Goal: Task Accomplishment & Management: Complete application form

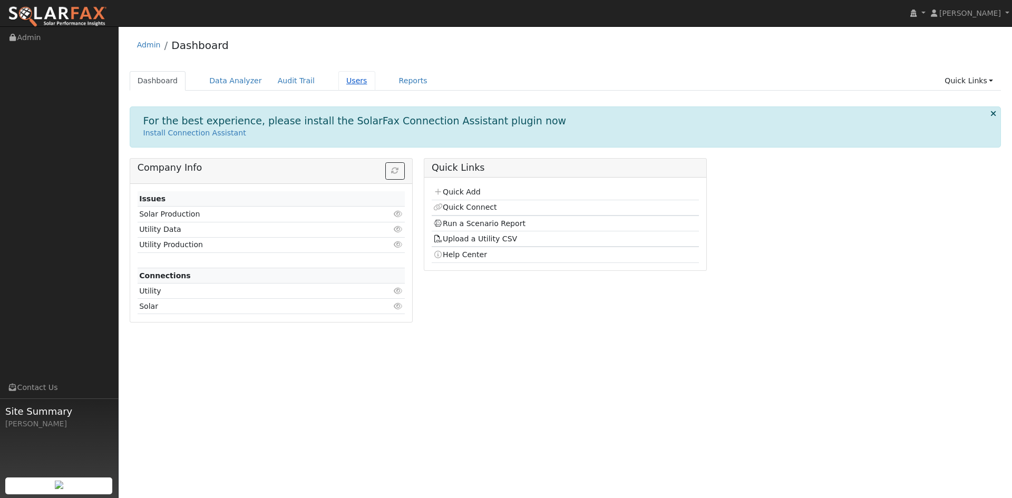
click at [375, 81] on link "Users" at bounding box center [356, 81] width 37 height 20
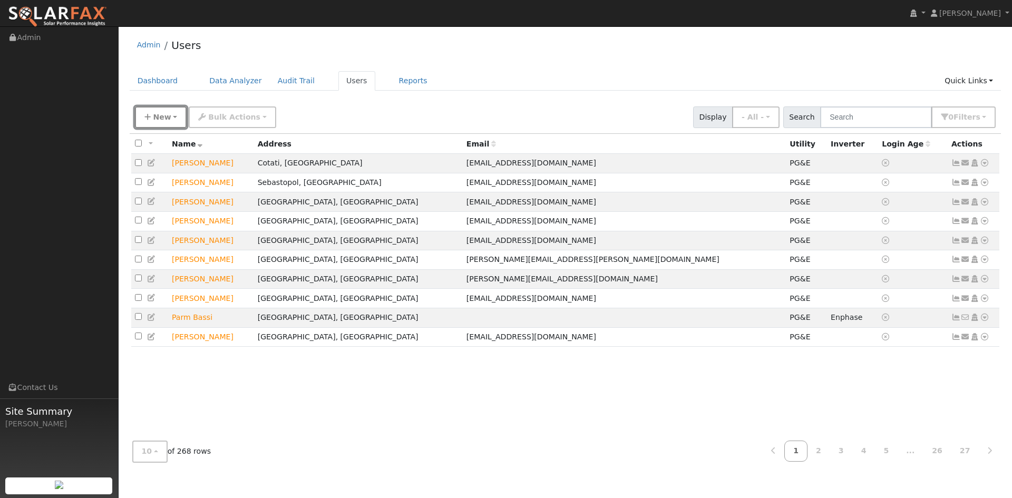
click at [171, 121] on span "New" at bounding box center [162, 117] width 18 height 8
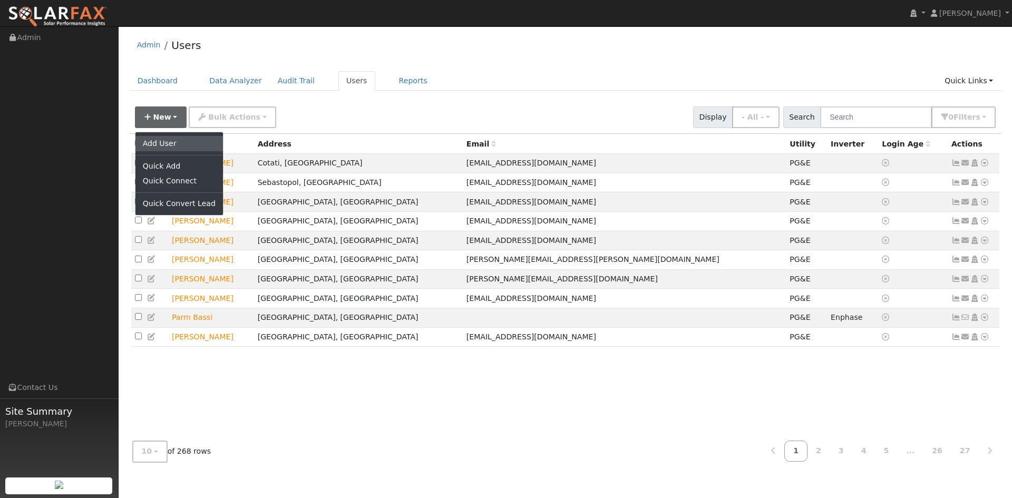
click at [173, 151] on link "Add User" at bounding box center [179, 143] width 88 height 15
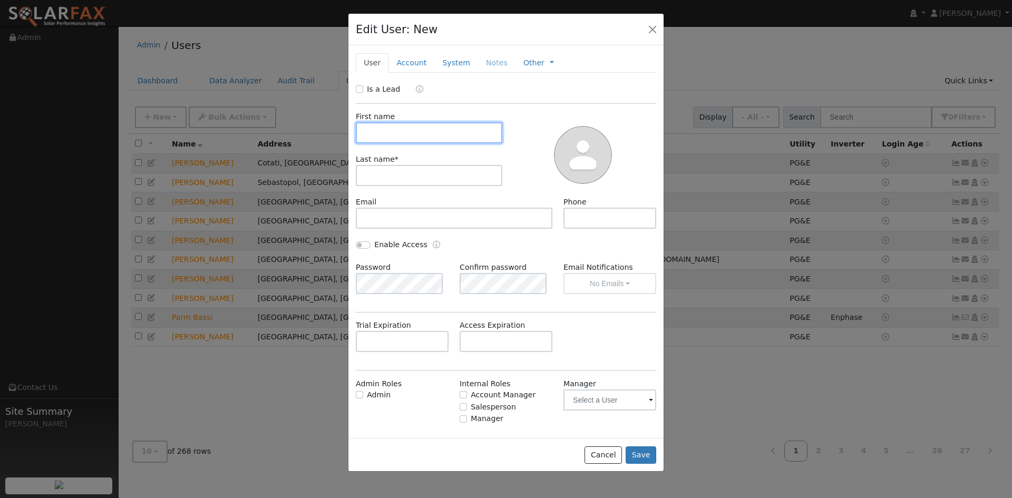
click at [436, 143] on input "text" at bounding box center [429, 132] width 147 height 21
type input "Jan"
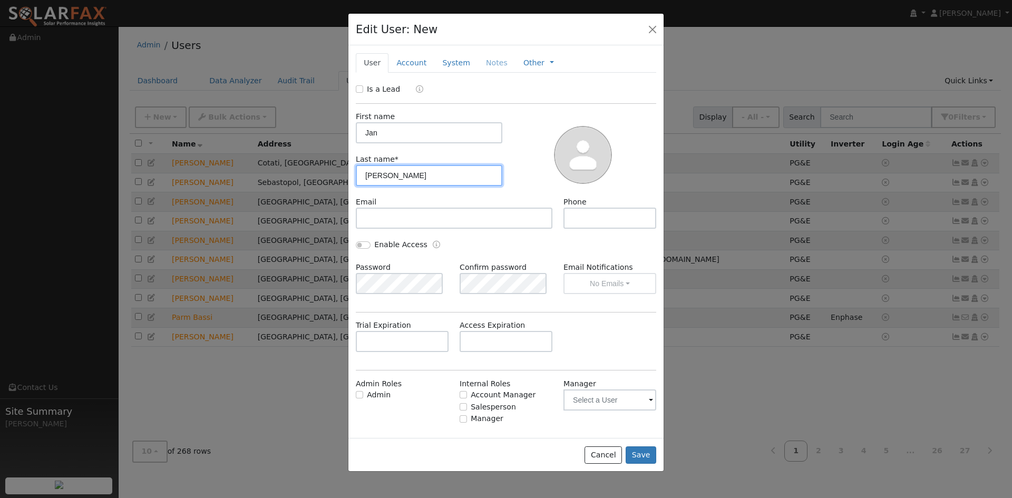
type input "Winkel"
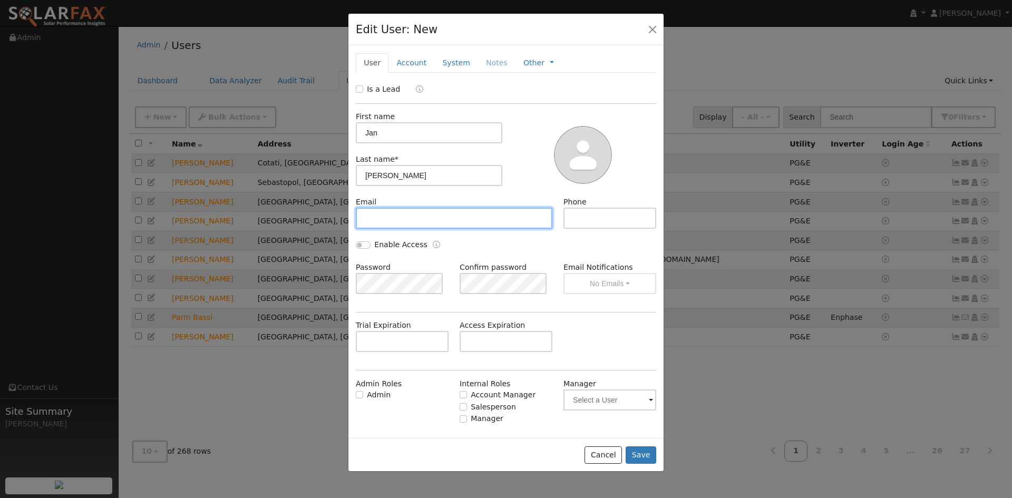
click at [446, 229] on input "text" at bounding box center [454, 218] width 197 height 21
paste input "jerryjanwinkel@msn.com"
type input "jerryjanwinkel@msn.com"
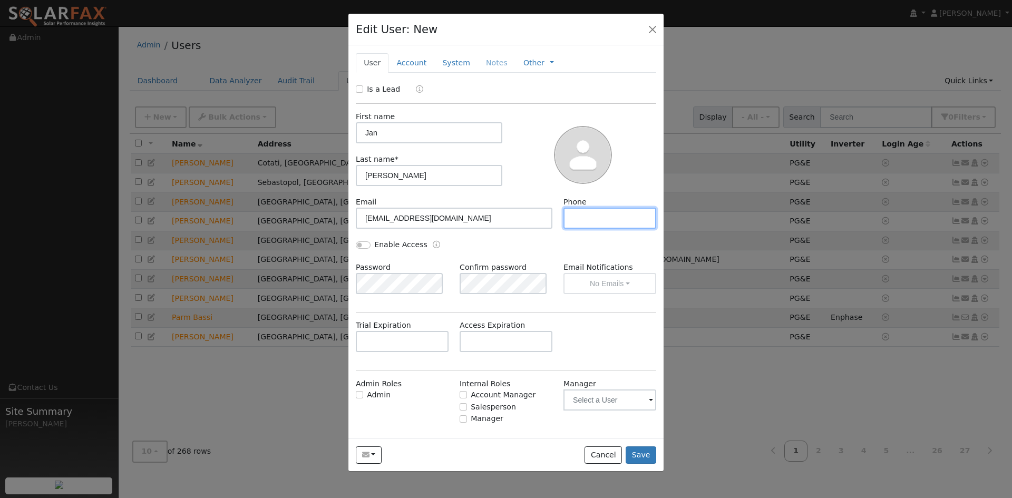
click at [584, 229] on input "text" at bounding box center [609, 218] width 93 height 21
paste input "707-490-2975"
type input "707-490-2975"
click at [510, 352] on input "text" at bounding box center [506, 341] width 93 height 21
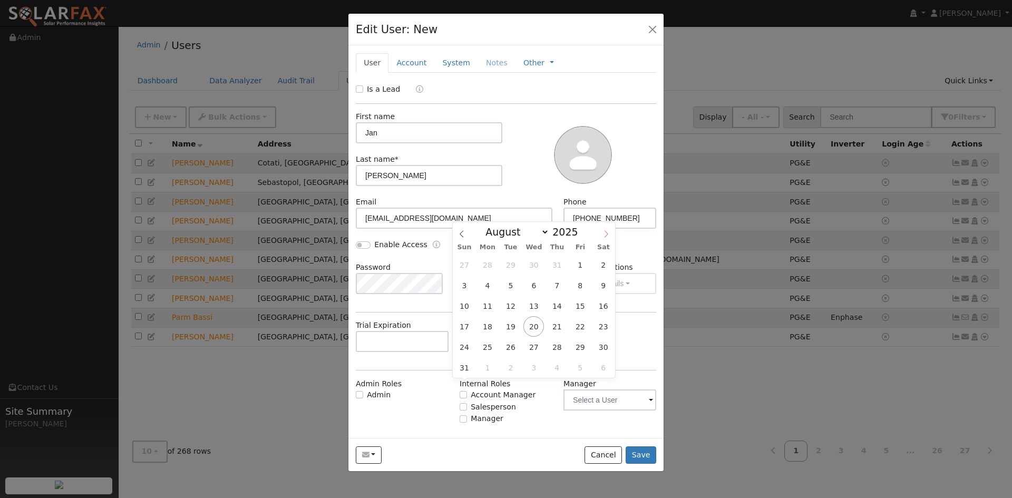
click at [602, 235] on icon at bounding box center [605, 233] width 7 height 7
select select "9"
click at [575, 306] on span "17" at bounding box center [580, 306] width 21 height 21
type input "10/17/2025"
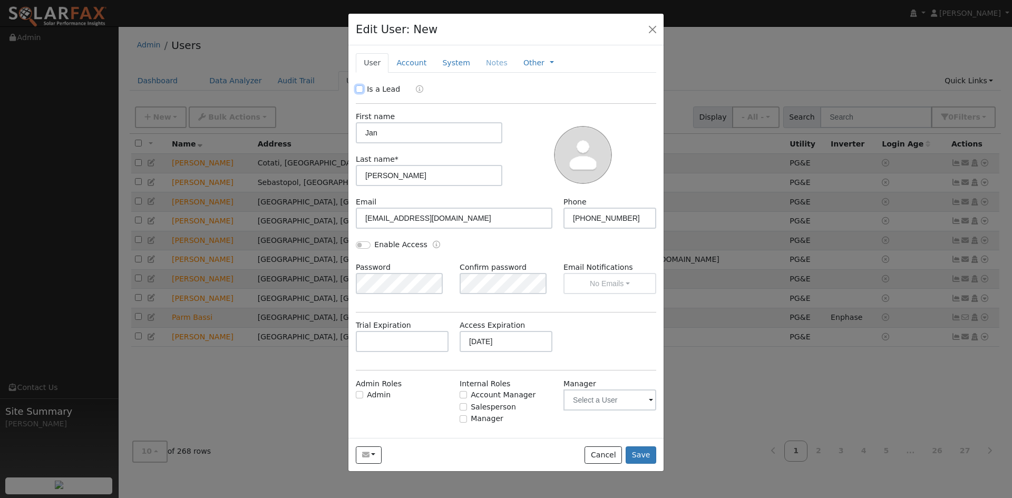
click at [363, 93] on input "Is a Lead" at bounding box center [359, 88] width 7 height 7
checkbox input "true"
click at [423, 73] on link "Account" at bounding box center [411, 63] width 46 height 20
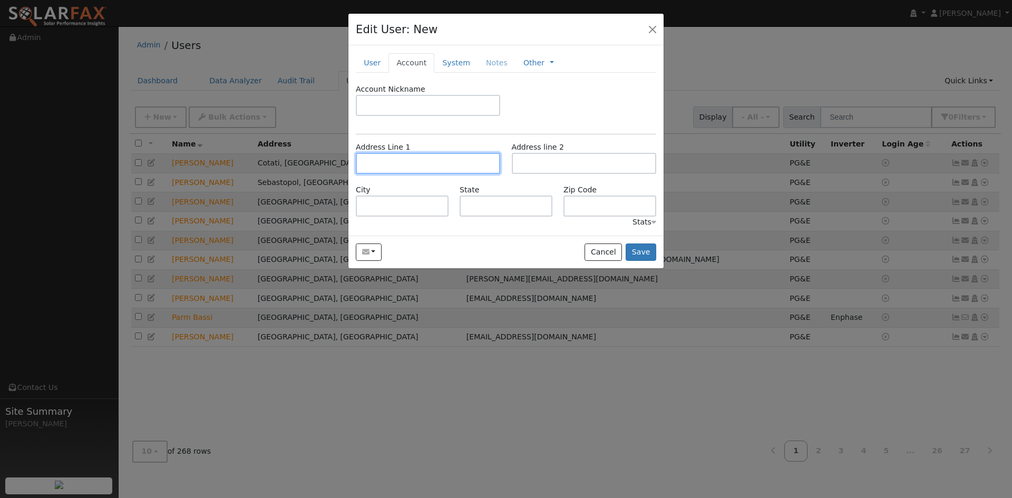
click at [453, 174] on input "text" at bounding box center [428, 163] width 144 height 21
click at [421, 174] on input "text" at bounding box center [428, 163] width 144 height 21
paste input "3478 Bennett Valley Road"
type input "3478 Bennett Valley Road"
type input "Santa Rosa"
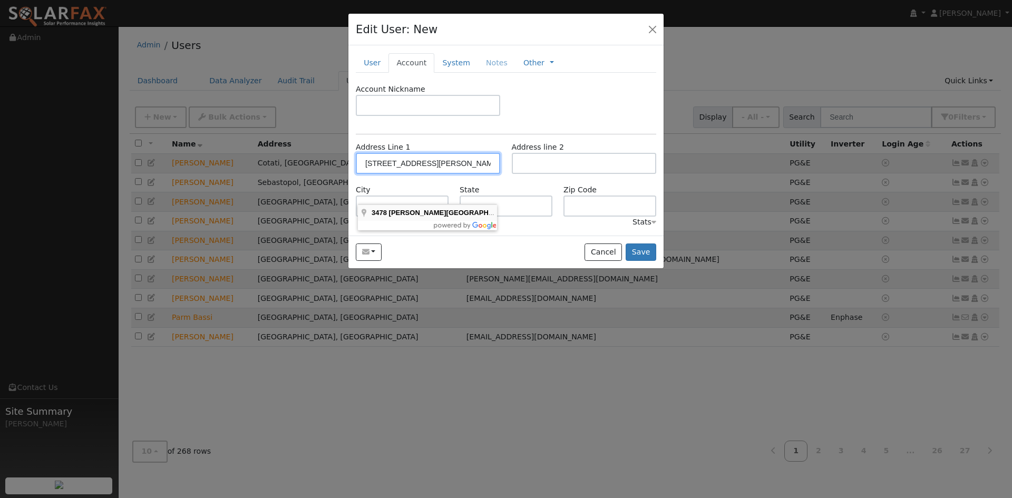
type input "CA"
type input "95404"
click at [474, 73] on link "System" at bounding box center [456, 63] width 44 height 20
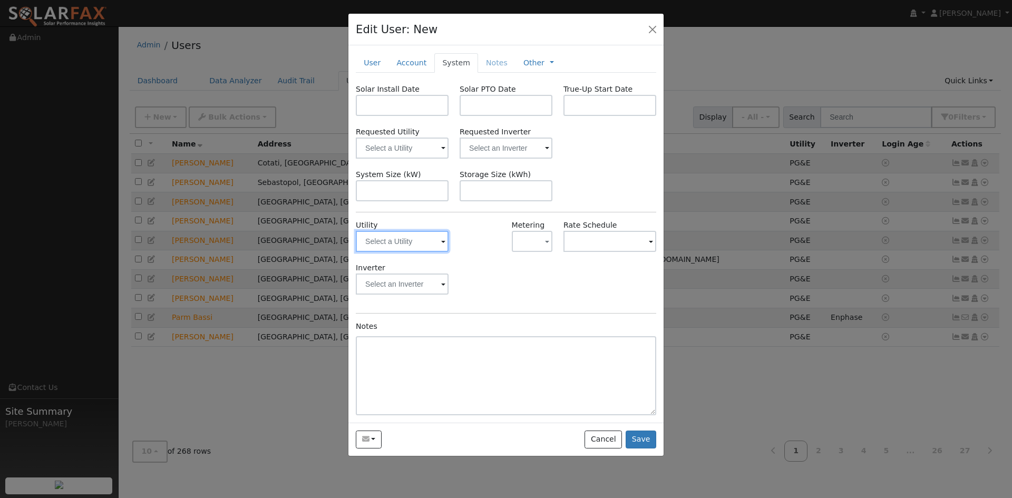
click at [412, 252] on input "text" at bounding box center [402, 241] width 93 height 21
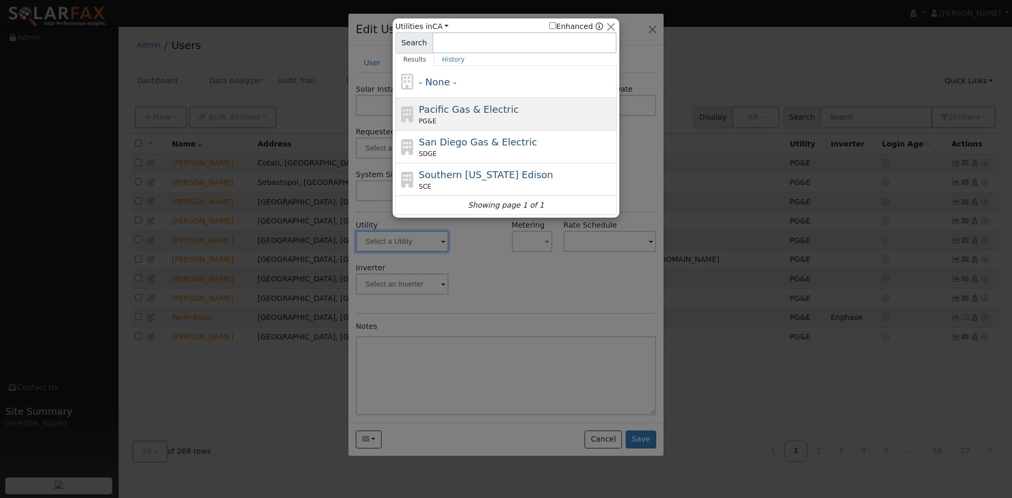
click at [474, 112] on span "Pacific Gas & Electric" at bounding box center [469, 109] width 100 height 11
type input "PG&E"
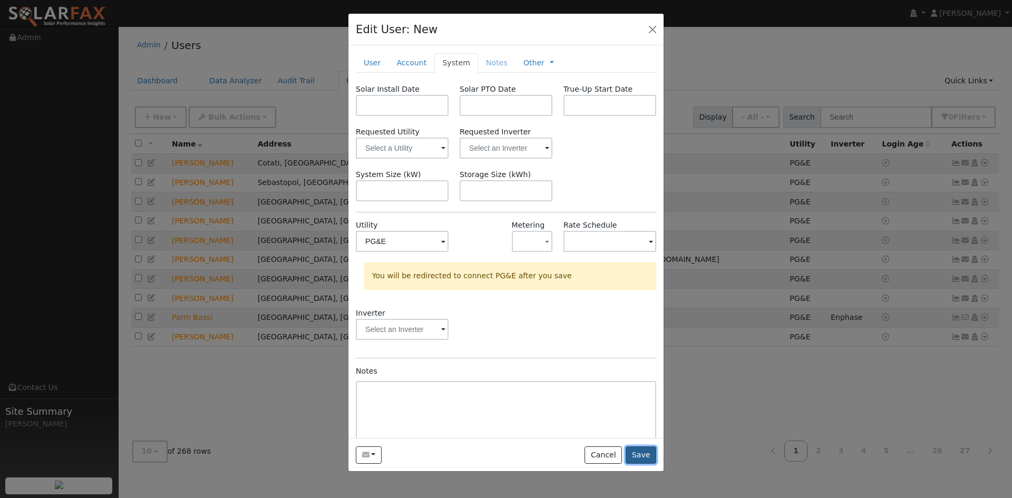
click at [636, 464] on button "Save" at bounding box center [641, 455] width 31 height 18
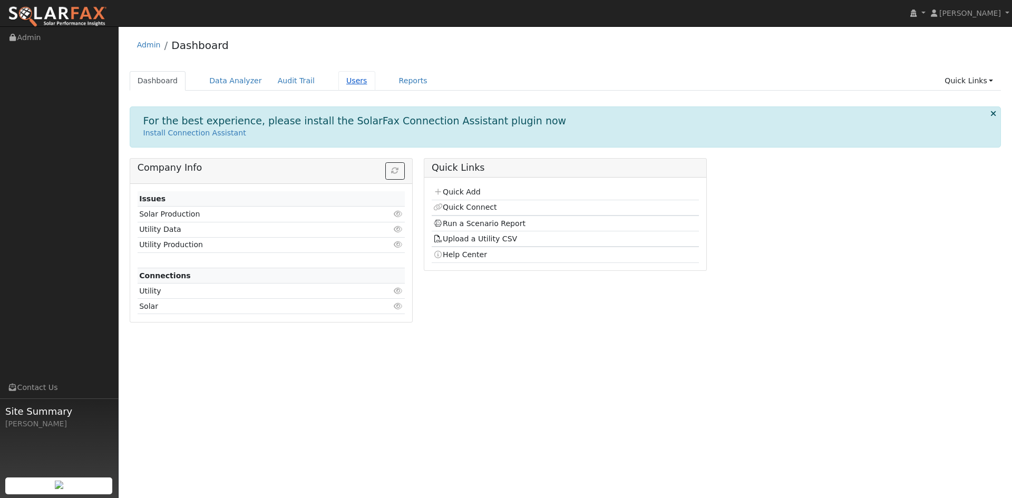
click at [375, 82] on link "Users" at bounding box center [356, 81] width 37 height 20
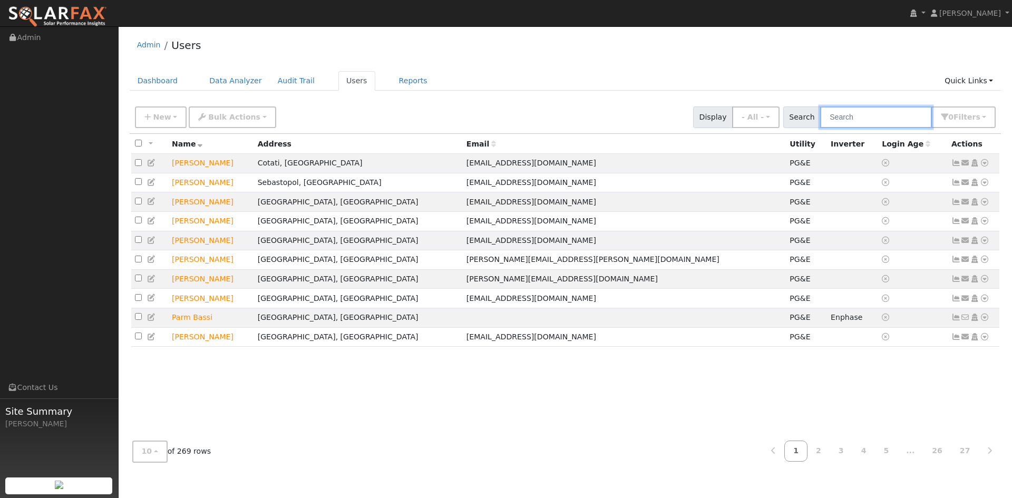
click at [829, 127] on input "text" at bounding box center [876, 117] width 112 height 22
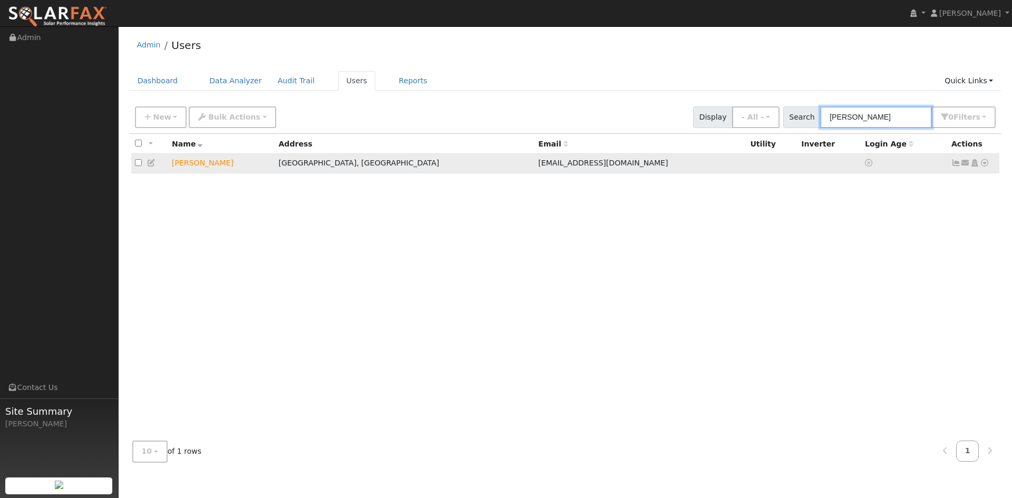
type input "[PERSON_NAME]"
click at [221, 173] on td "[PERSON_NAME]" at bounding box center [221, 164] width 106 height 20
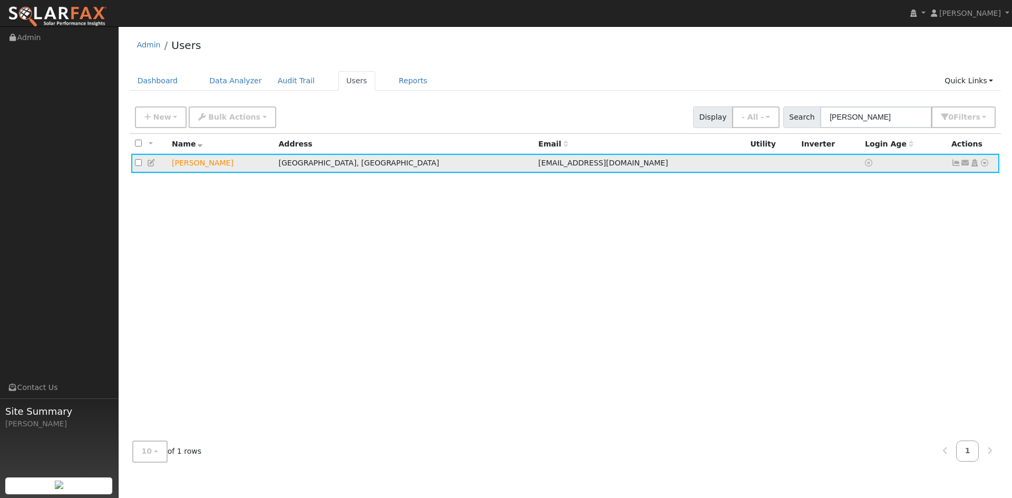
click at [155, 167] on icon at bounding box center [151, 162] width 9 height 7
type input "[DATE]"
checkbox input "true"
type input "Jan"
type input "Winkel"
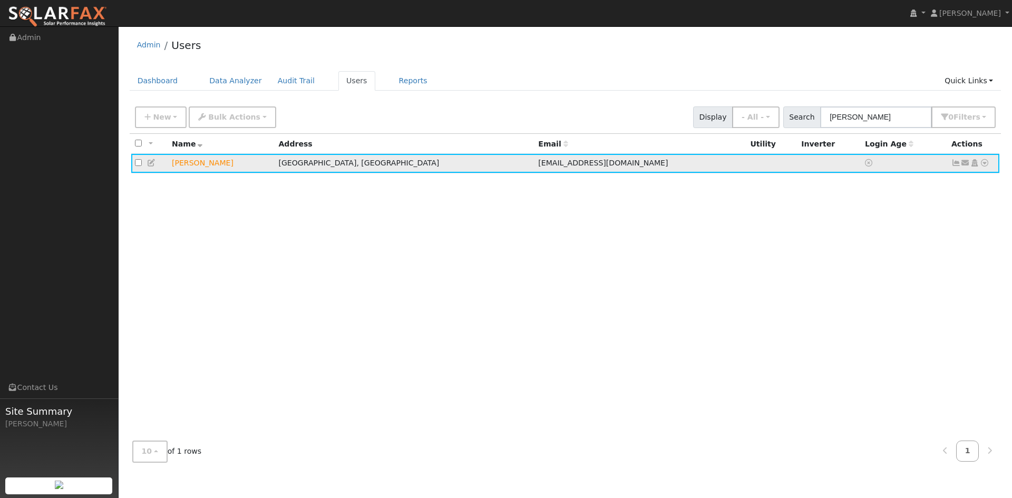
type input "jerryjanwinkel@msn.com"
type input "707-490-2975"
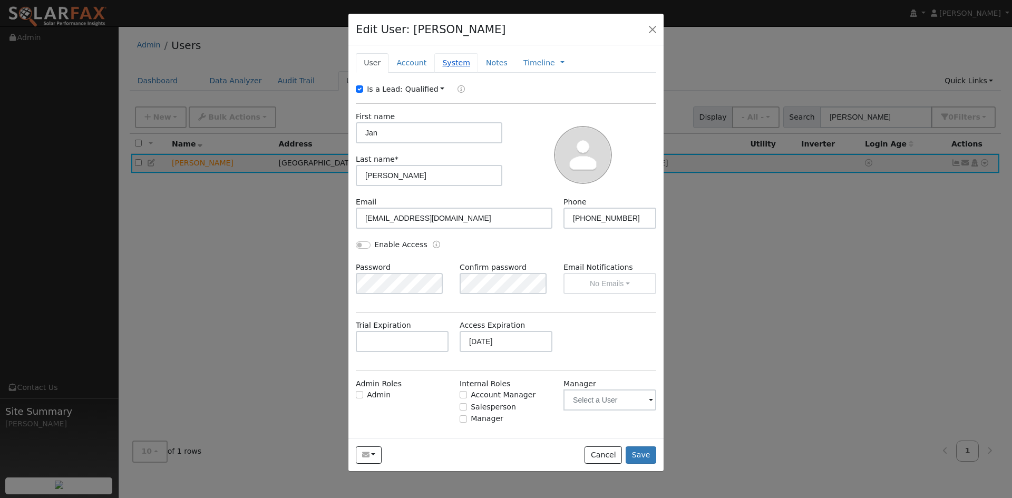
click at [474, 73] on link "System" at bounding box center [456, 63] width 44 height 20
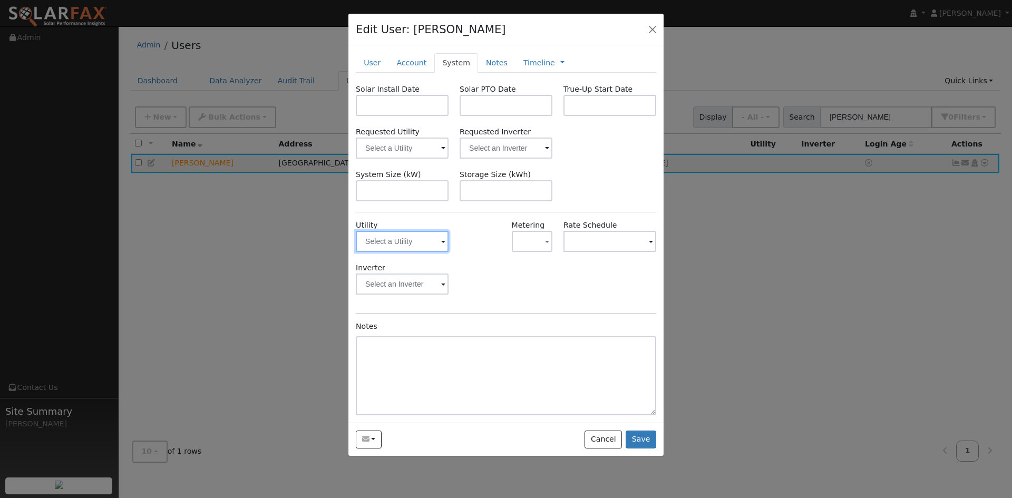
click at [410, 252] on input "text" at bounding box center [402, 241] width 93 height 21
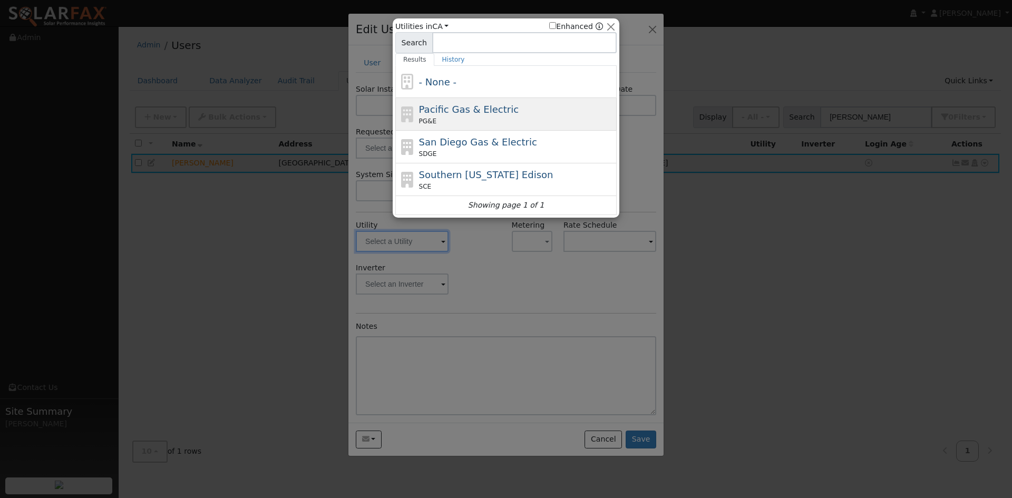
click at [465, 115] on span "Pacific Gas & Electric" at bounding box center [469, 109] width 100 height 11
type input "PG&E"
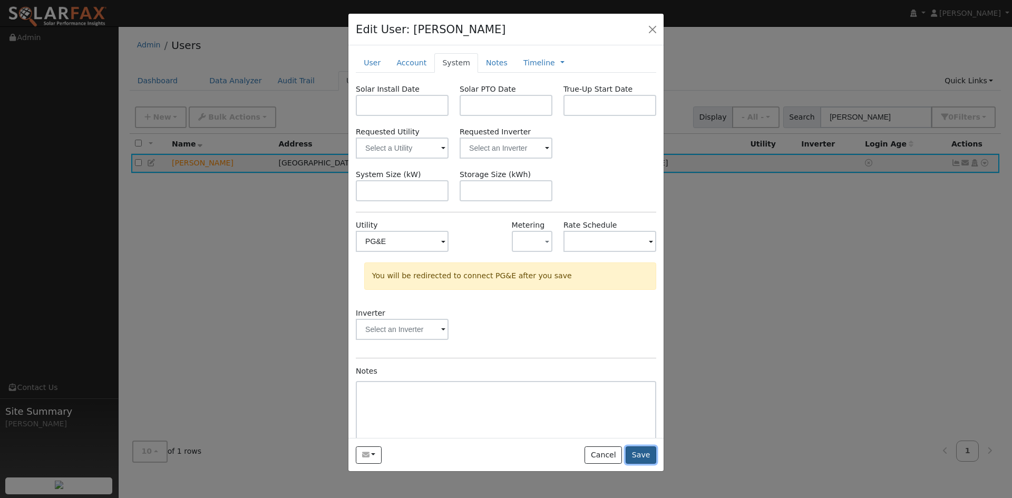
click at [633, 464] on button "Save" at bounding box center [641, 455] width 31 height 18
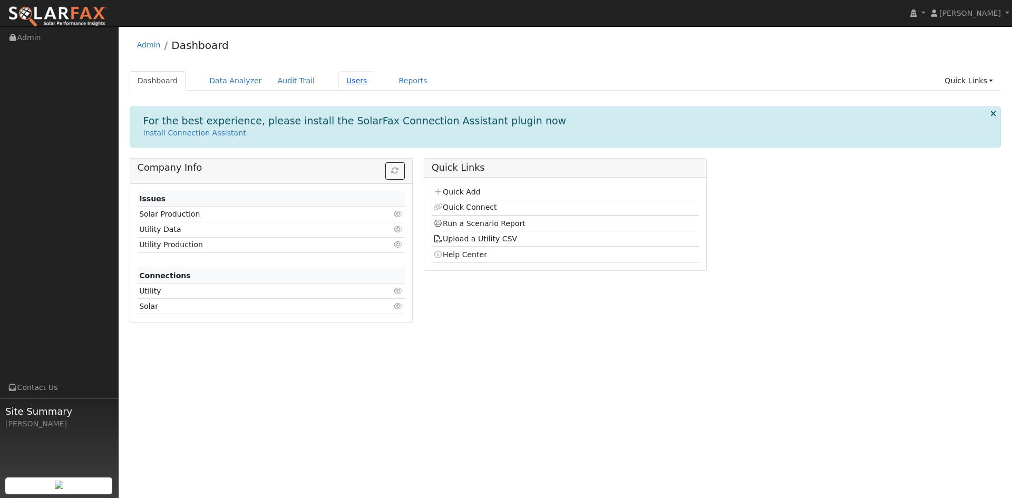
click at [375, 84] on link "Users" at bounding box center [356, 81] width 37 height 20
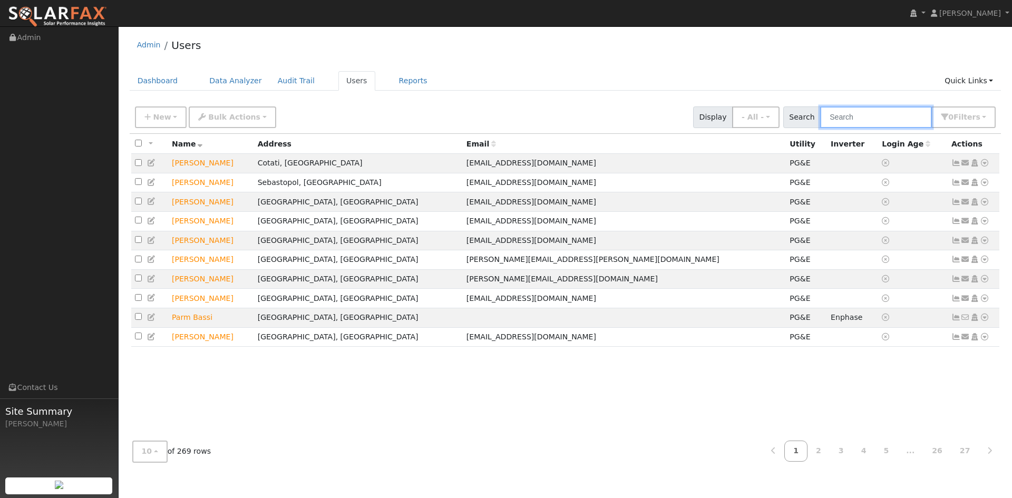
click at [879, 123] on input "text" at bounding box center [876, 117] width 112 height 22
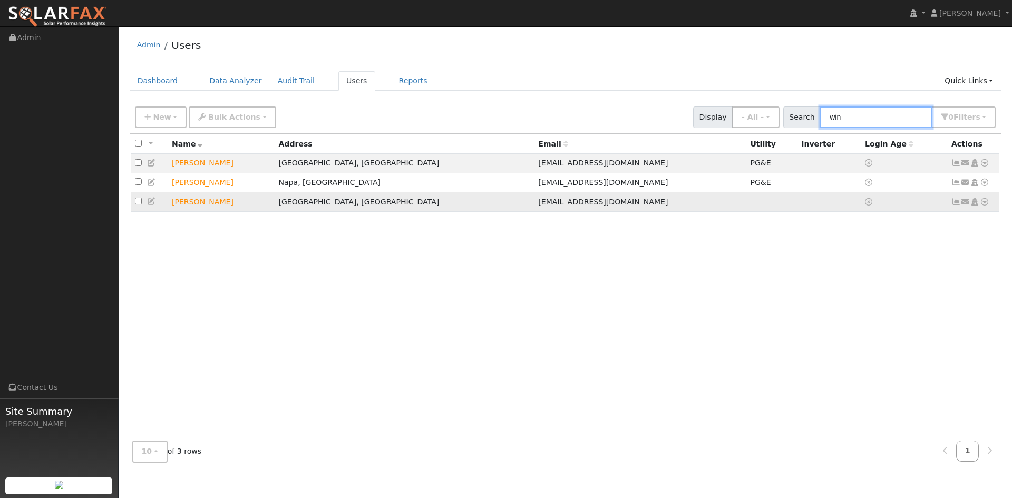
type input "win"
click at [157, 205] on icon at bounding box center [151, 201] width 9 height 7
type input "10/17/2025"
checkbox input "true"
type input "Jan"
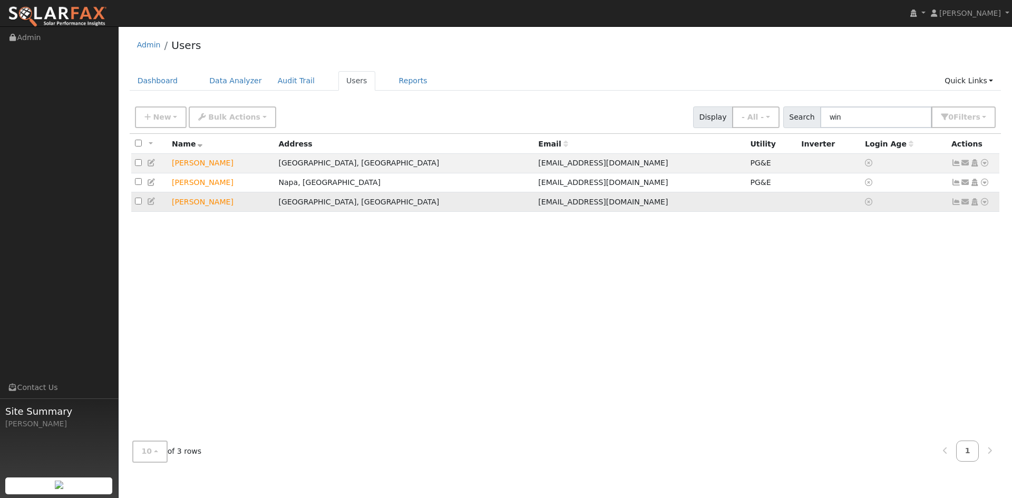
type input "Winkel"
type input "jerryjanwinkel@msn.com"
type input "707-490-2975"
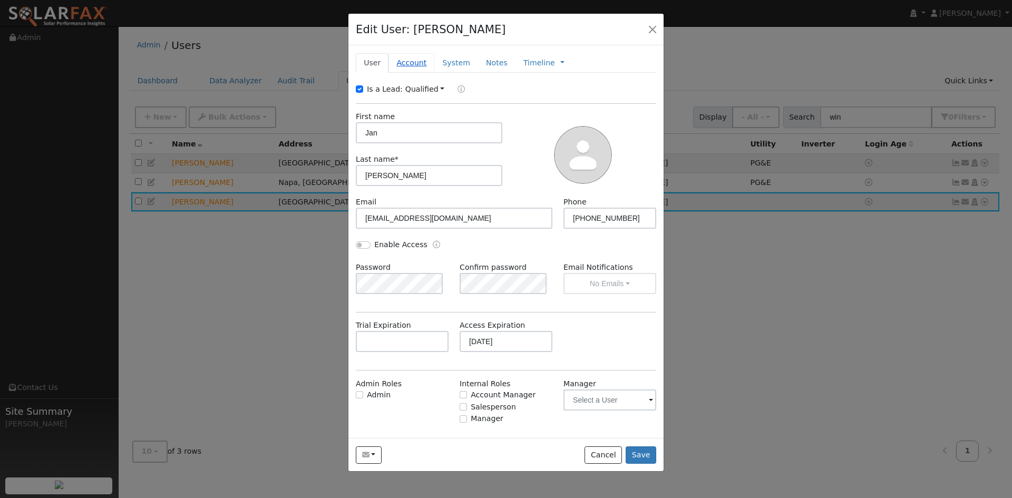
click at [427, 73] on link "Account" at bounding box center [411, 63] width 46 height 20
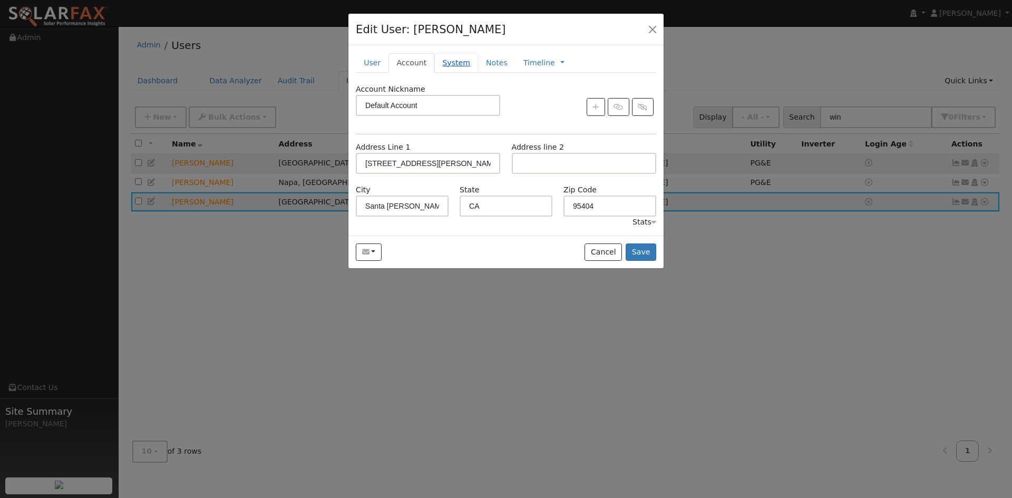
click at [468, 72] on link "System" at bounding box center [456, 63] width 44 height 20
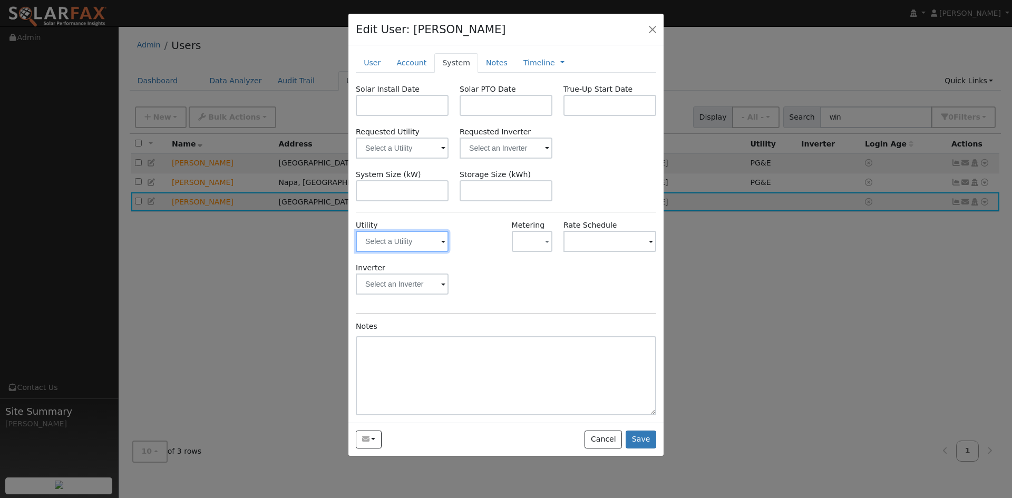
click at [387, 252] on input "text" at bounding box center [402, 241] width 93 height 21
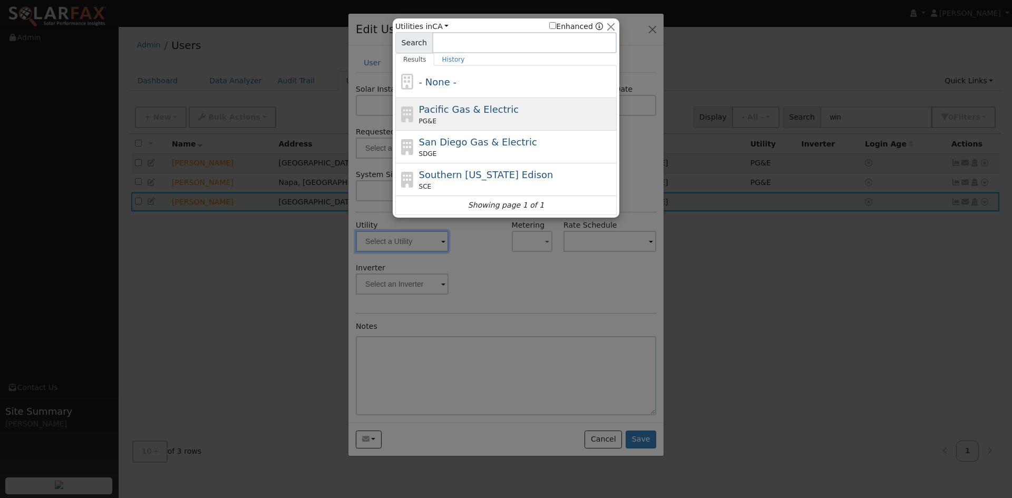
click at [460, 112] on span "Pacific Gas & Electric" at bounding box center [469, 109] width 100 height 11
type input "PG&E"
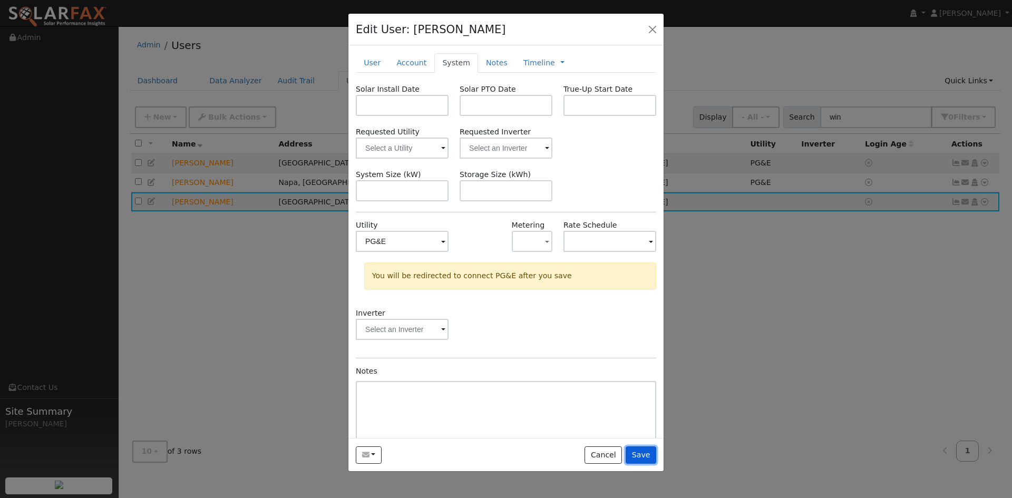
click at [630, 464] on button "Save" at bounding box center [641, 455] width 31 height 18
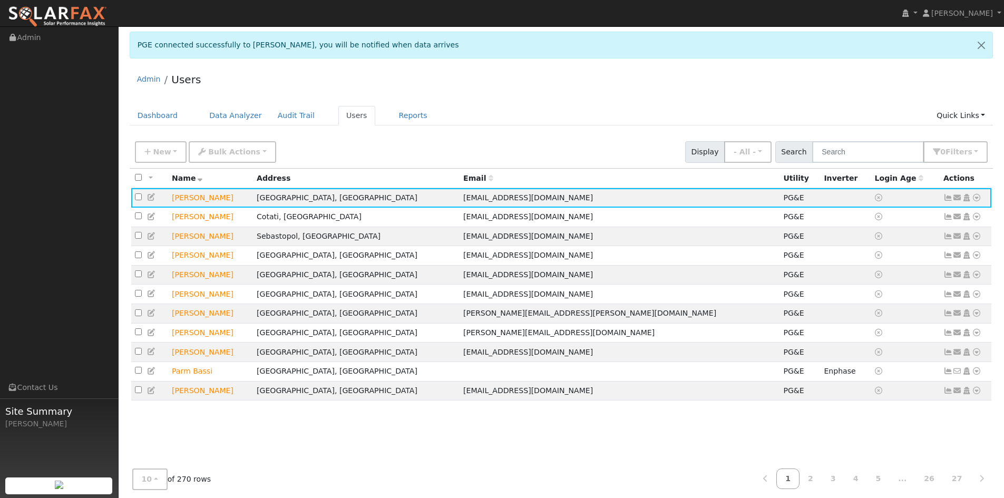
click at [588, 91] on div "Admin Users" at bounding box center [562, 82] width 864 height 32
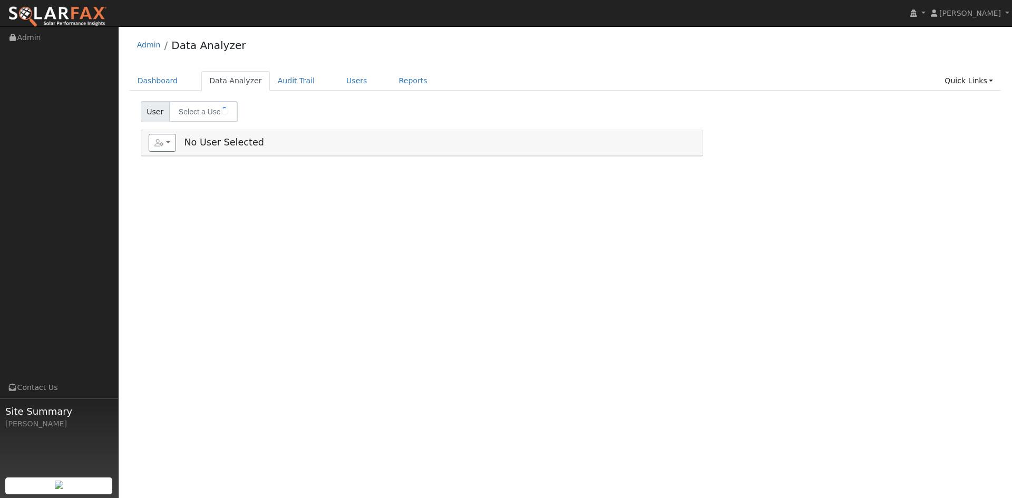
type input "[PERSON_NAME]"
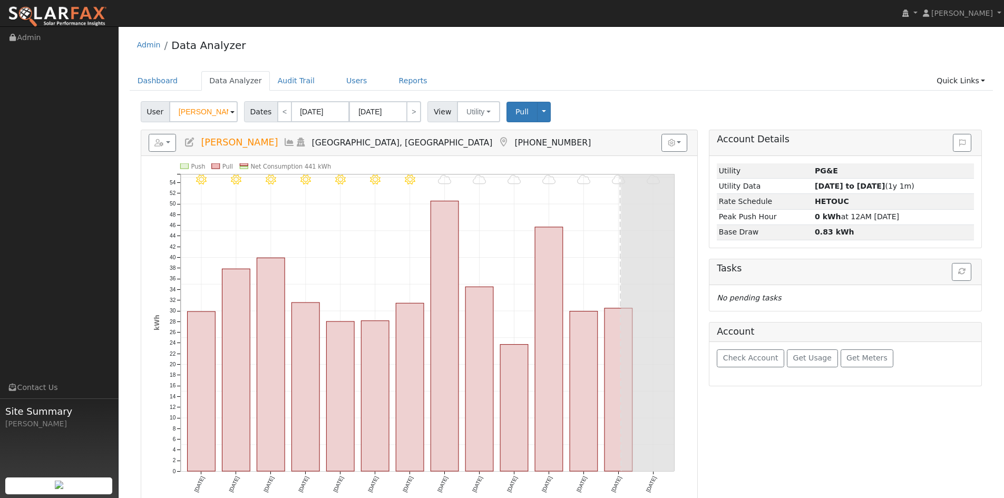
click at [540, 64] on div "Admin Data Analyzer" at bounding box center [562, 48] width 864 height 32
click at [375, 87] on link "Users" at bounding box center [356, 81] width 37 height 20
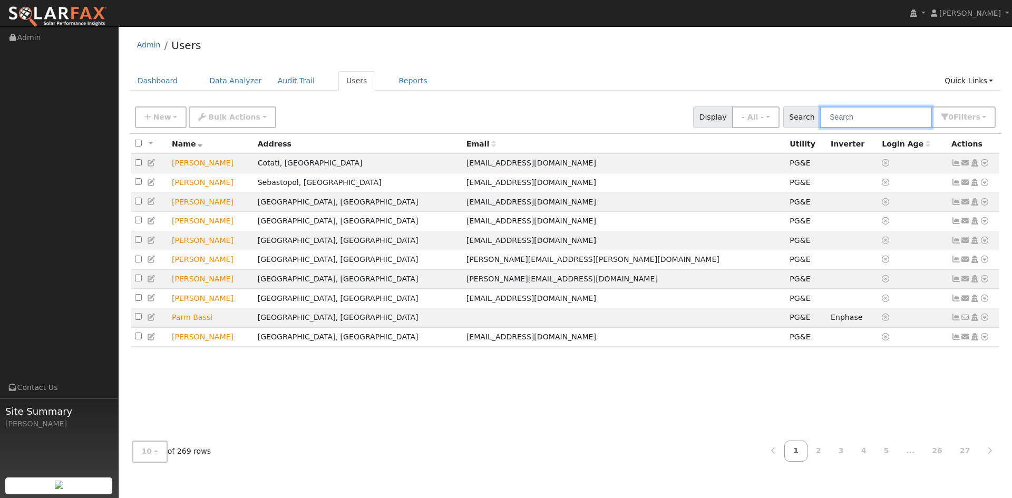
click at [820, 128] on input "text" at bounding box center [876, 117] width 112 height 22
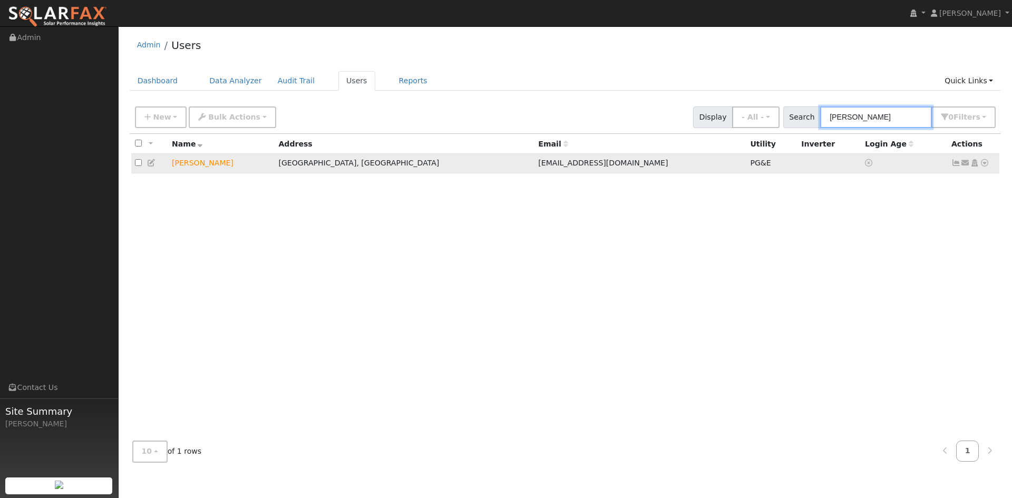
type input "[PERSON_NAME]"
click at [982, 167] on icon at bounding box center [984, 162] width 9 height 7
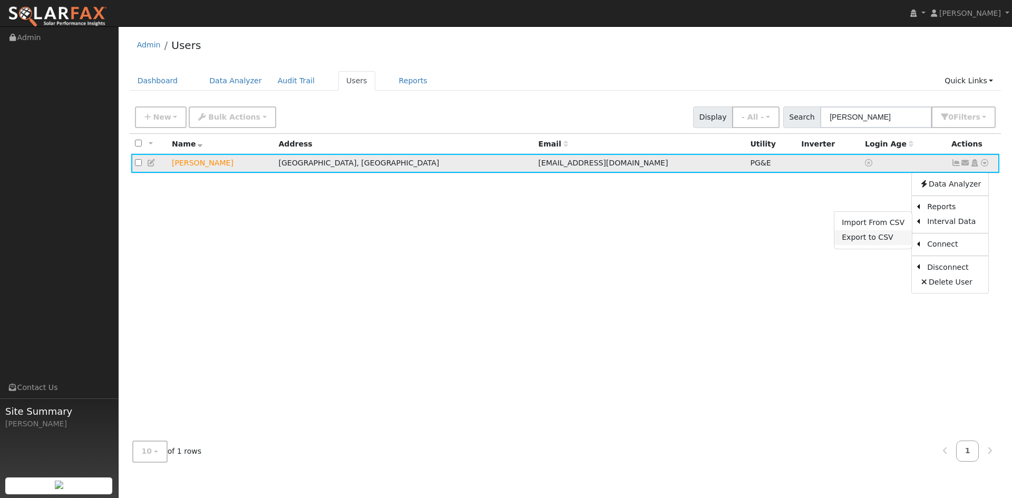
click at [836, 245] on link "Export to CSV" at bounding box center [872, 237] width 77 height 15
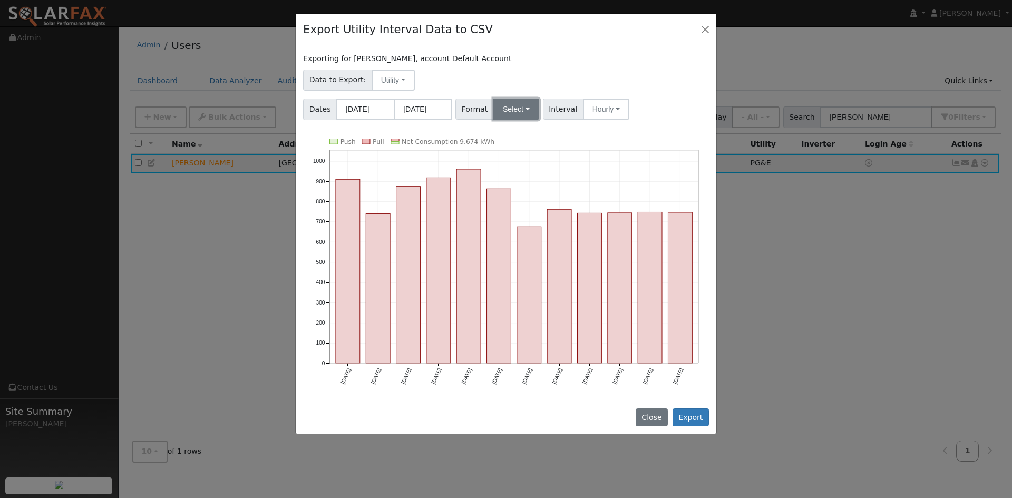
click at [526, 120] on button "Select" at bounding box center [516, 109] width 46 height 21
click at [560, 251] on link "Solargraf" at bounding box center [536, 244] width 75 height 15
click at [678, 426] on button "Export" at bounding box center [691, 418] width 36 height 18
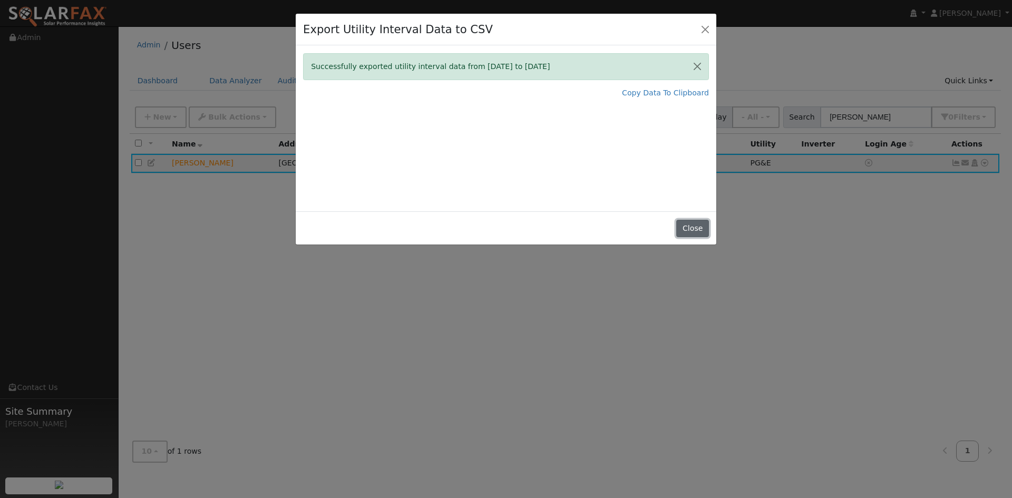
click at [683, 238] on button "Close" at bounding box center [692, 229] width 32 height 18
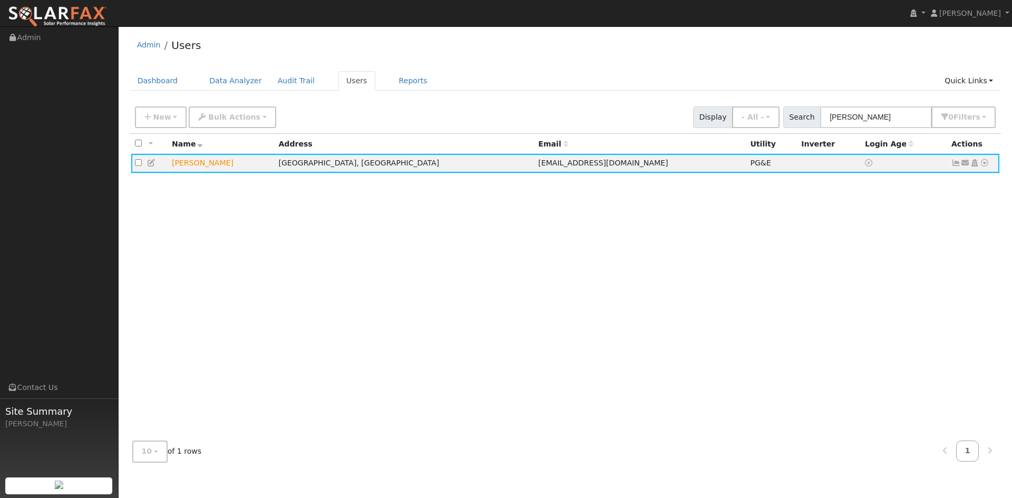
click at [717, 332] on div "All None All on page None on page Name Address Email Utility Inverter Login Age…" at bounding box center [566, 283] width 872 height 299
click at [721, 332] on div "All None All on page None on page Name Address Email Utility Inverter Login Age…" at bounding box center [566, 283] width 872 height 299
